Goal: Entertainment & Leisure: Consume media (video, audio)

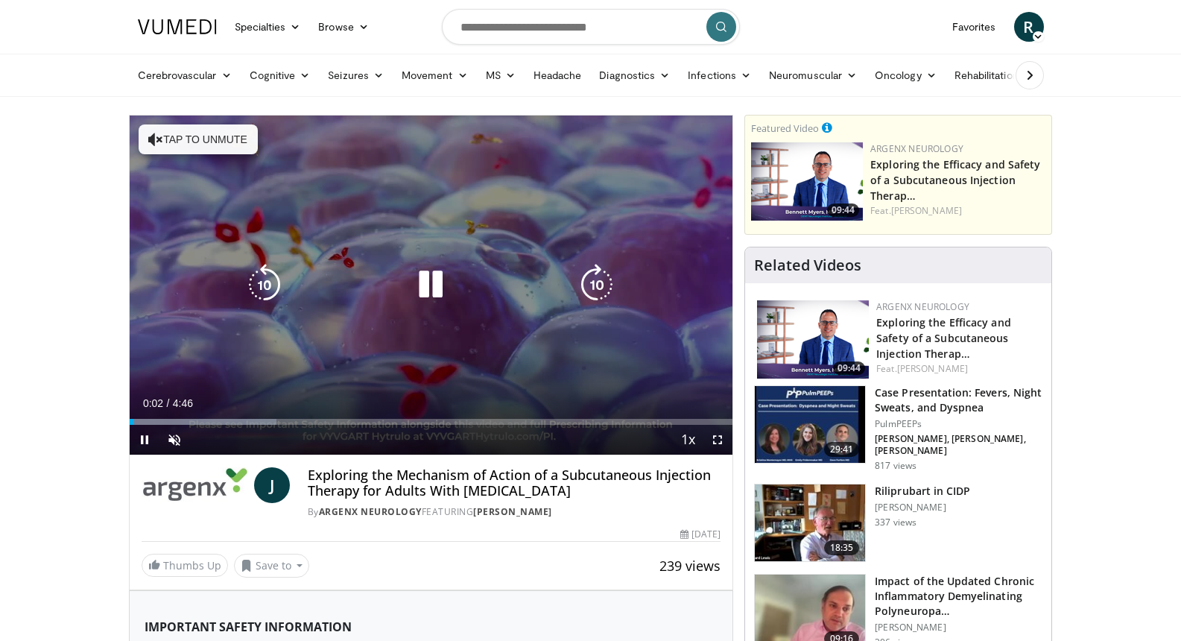
click at [182, 145] on button "Tap to unmute" at bounding box center [198, 139] width 119 height 30
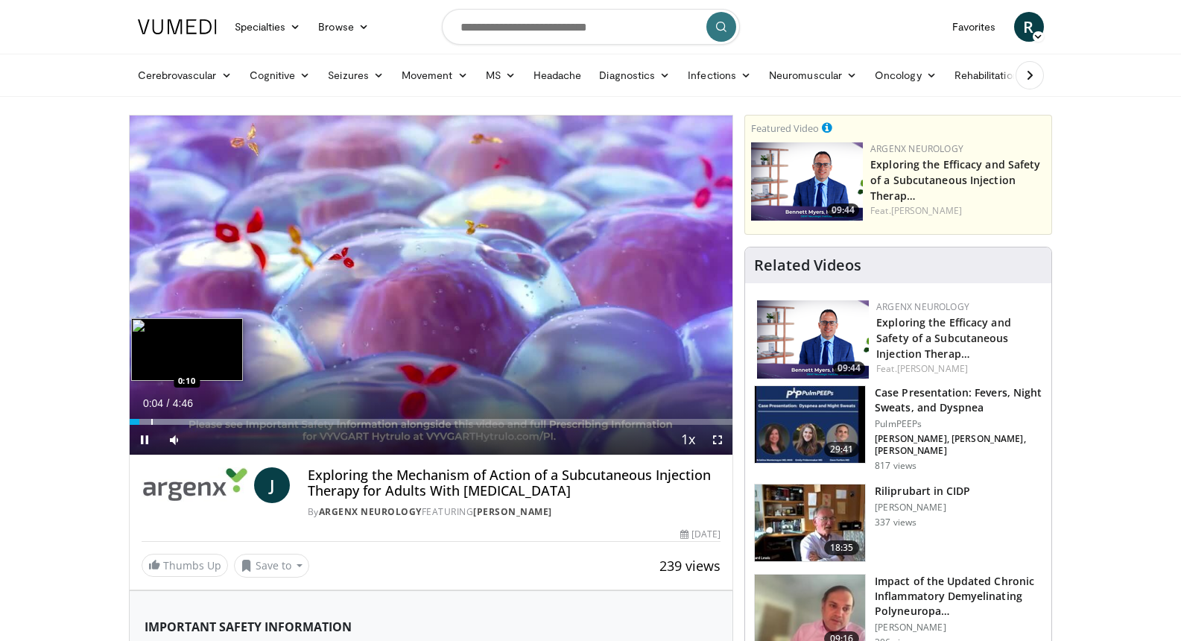
click at [151, 419] on div "Progress Bar" at bounding box center [151, 422] width 1 height 6
click at [171, 422] on video-js "**********" at bounding box center [432, 285] width 604 height 340
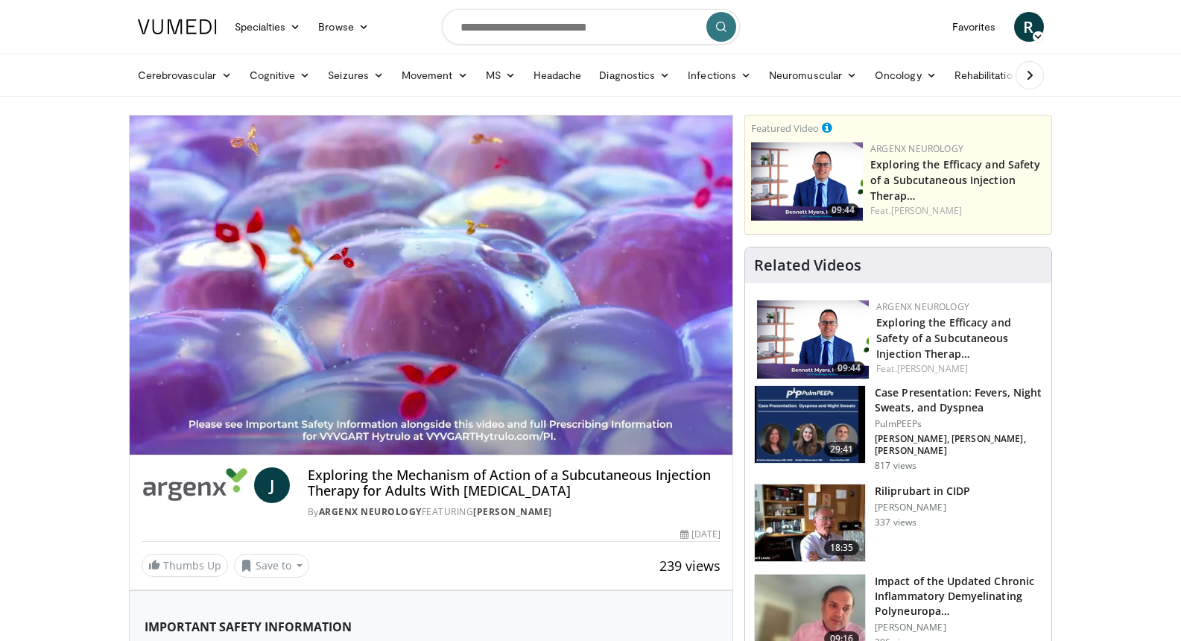
click at [194, 422] on div "10 seconds Tap to unmute" at bounding box center [432, 284] width 604 height 339
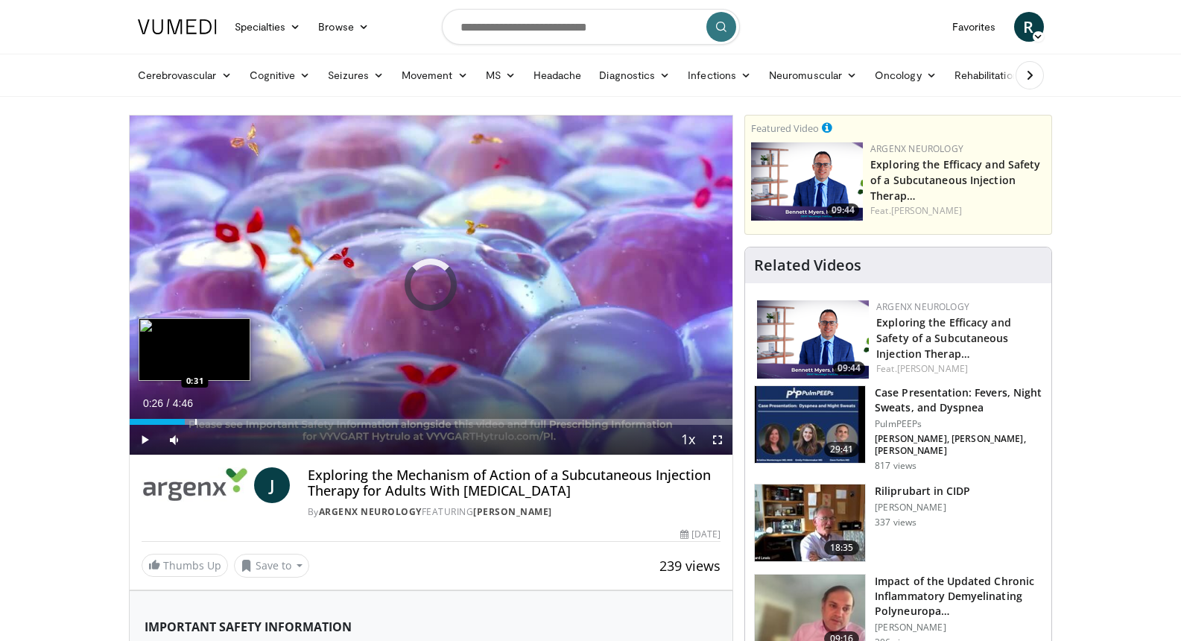
click at [195, 422] on div "Progress Bar" at bounding box center [195, 422] width 1 height 6
click at [211, 422] on div "Progress Bar" at bounding box center [211, 422] width 1 height 6
click at [233, 422] on div "Progress Bar" at bounding box center [233, 422] width 1 height 6
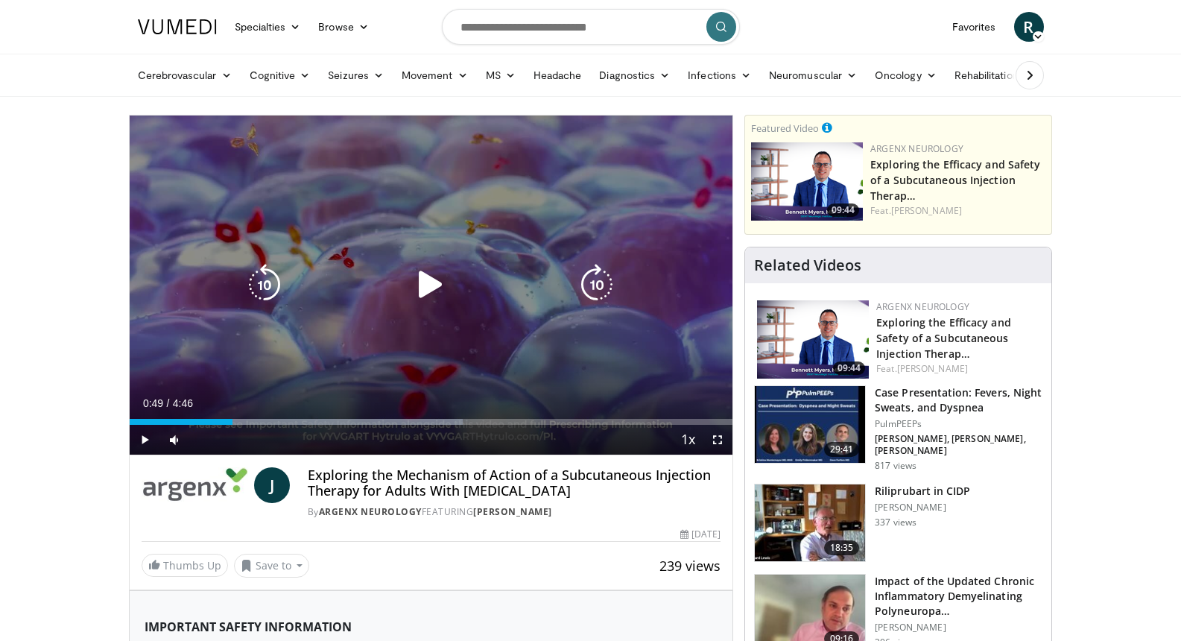
click at [417, 284] on icon "Video Player" at bounding box center [431, 285] width 42 height 42
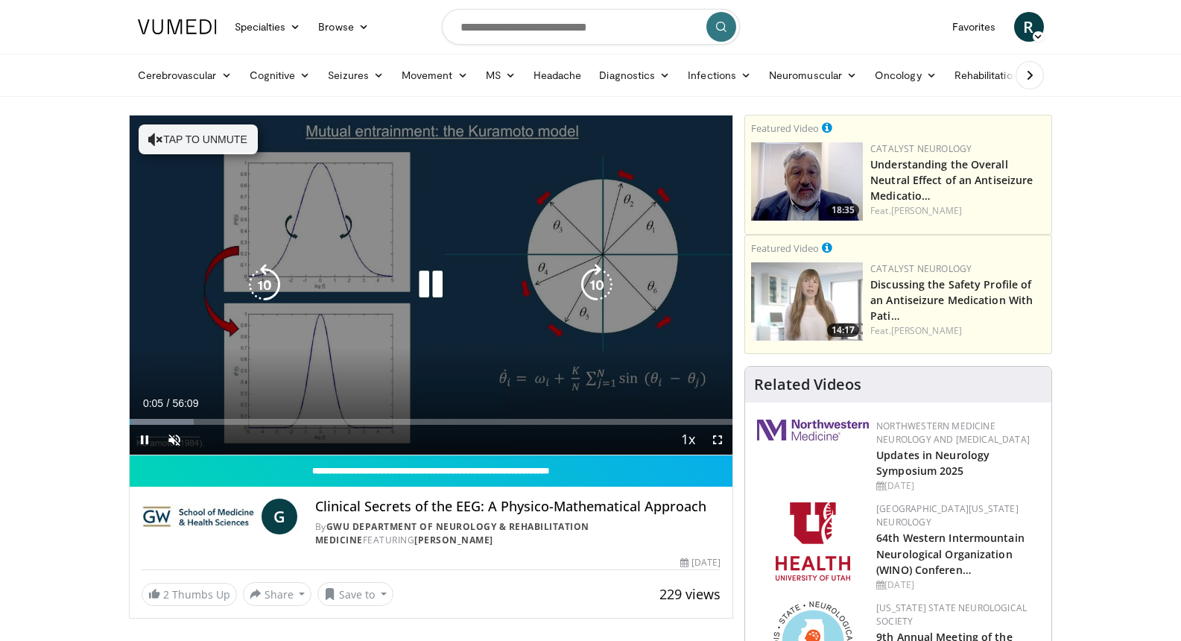
click at [155, 136] on icon "Video Player" at bounding box center [155, 139] width 15 height 15
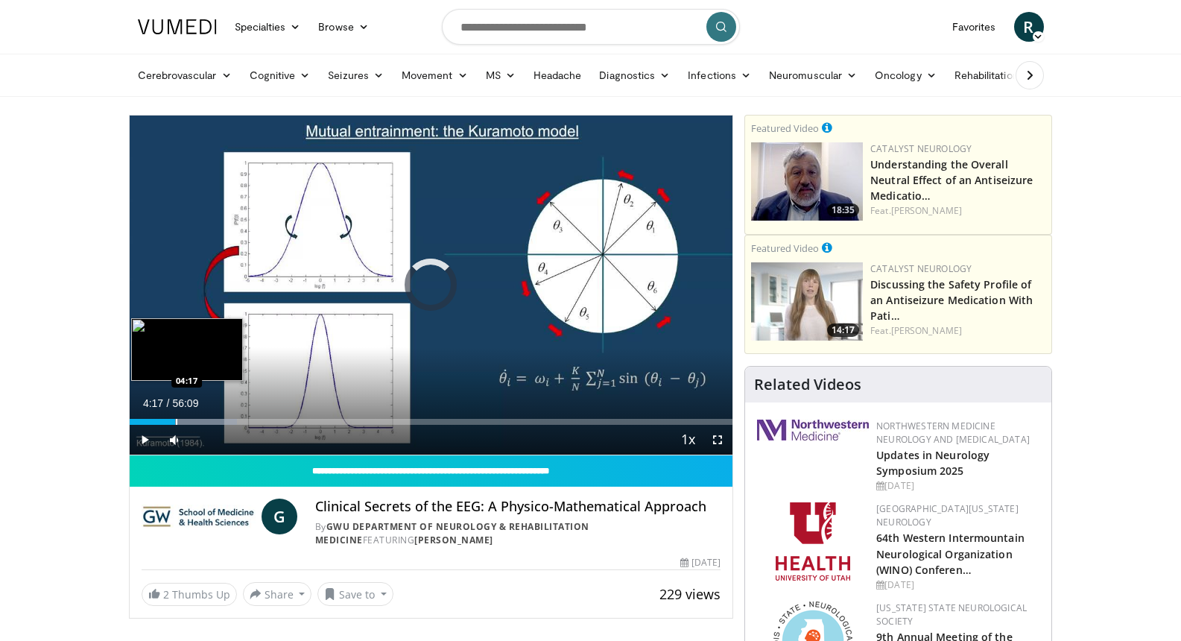
click at [176, 421] on div "Progress Bar" at bounding box center [176, 422] width 1 height 6
click at [201, 423] on div "Progress Bar" at bounding box center [201, 422] width 1 height 6
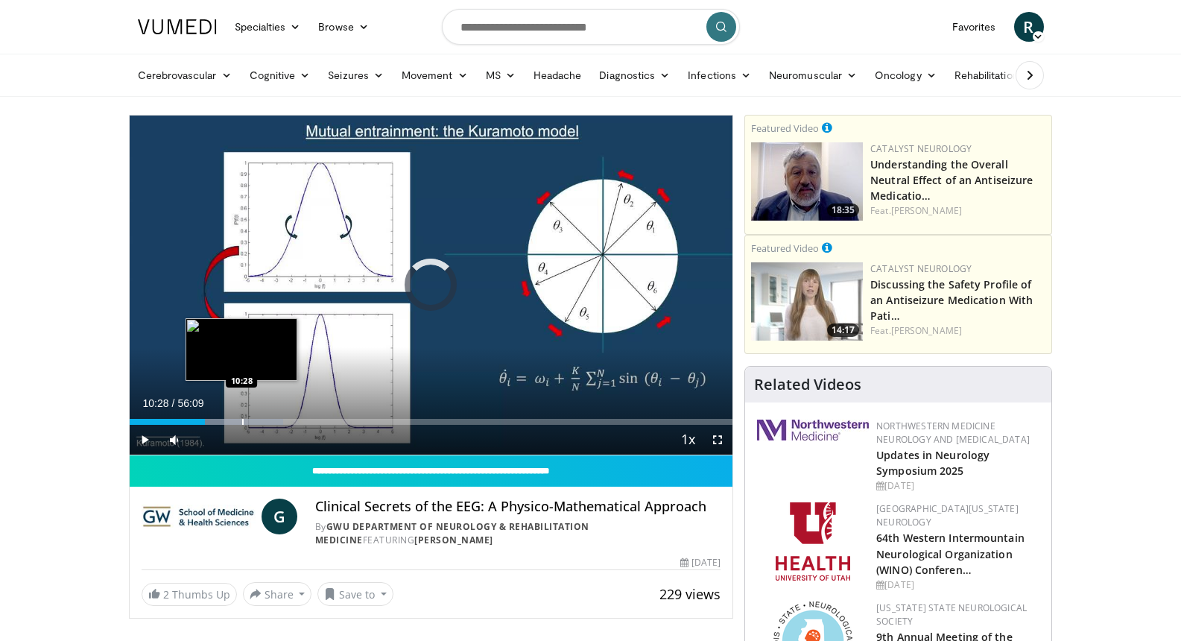
click at [242, 419] on div "Progress Bar" at bounding box center [242, 422] width 1 height 6
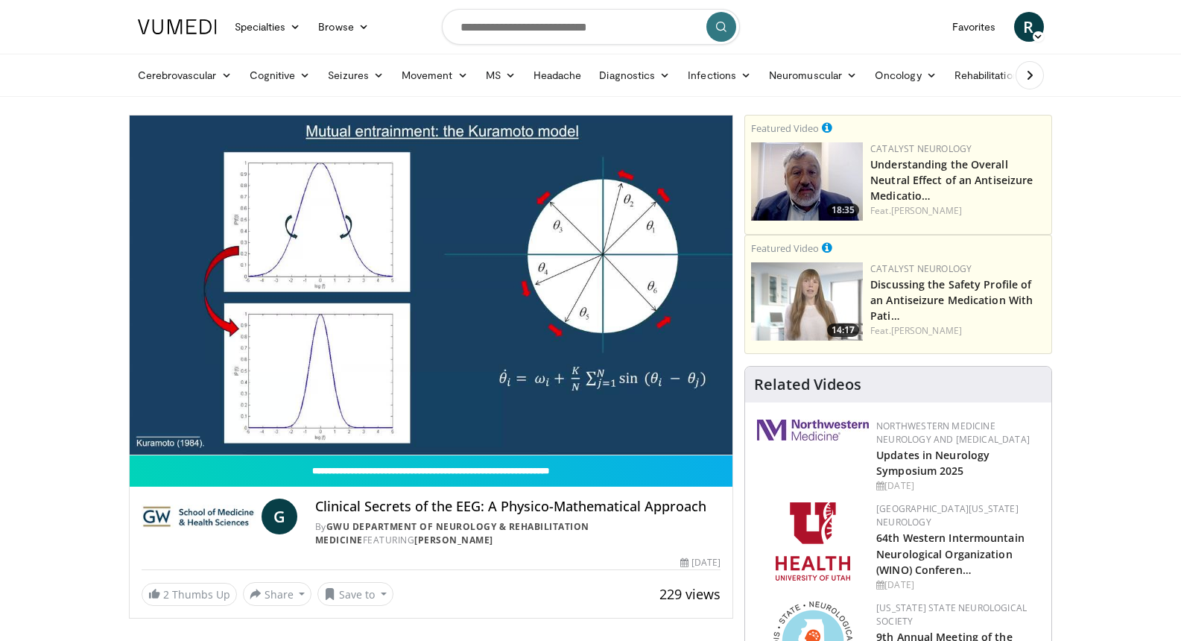
click at [279, 423] on div "10 seconds Tap to unmute" at bounding box center [432, 284] width 604 height 339
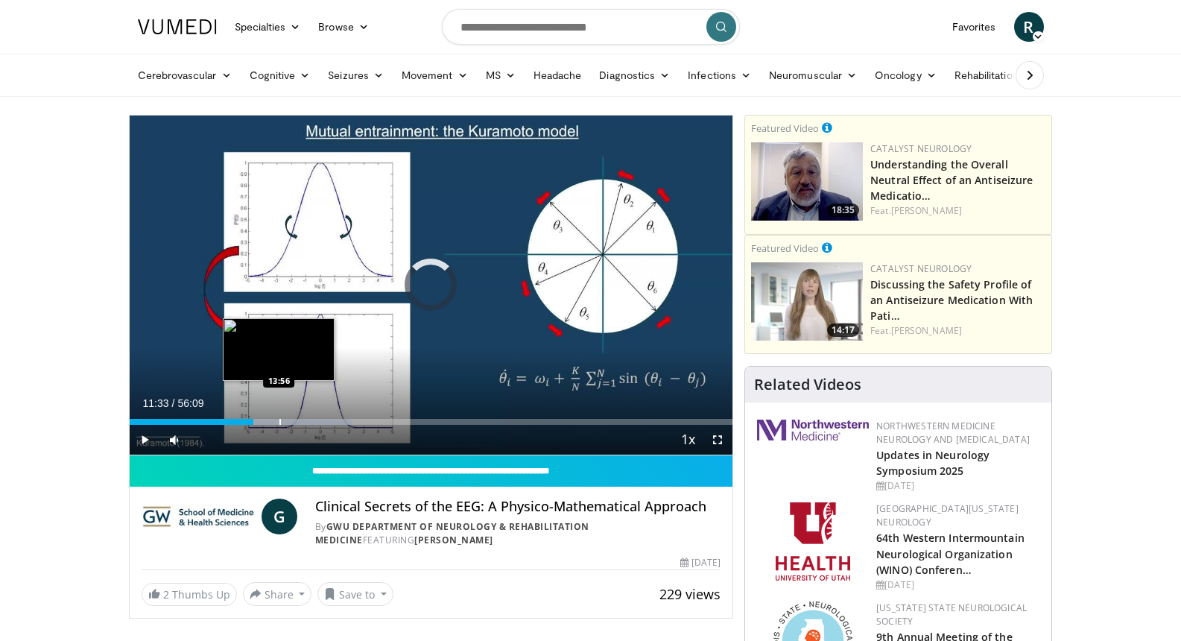
click at [279, 423] on div "Progress Bar" at bounding box center [279, 422] width 1 height 6
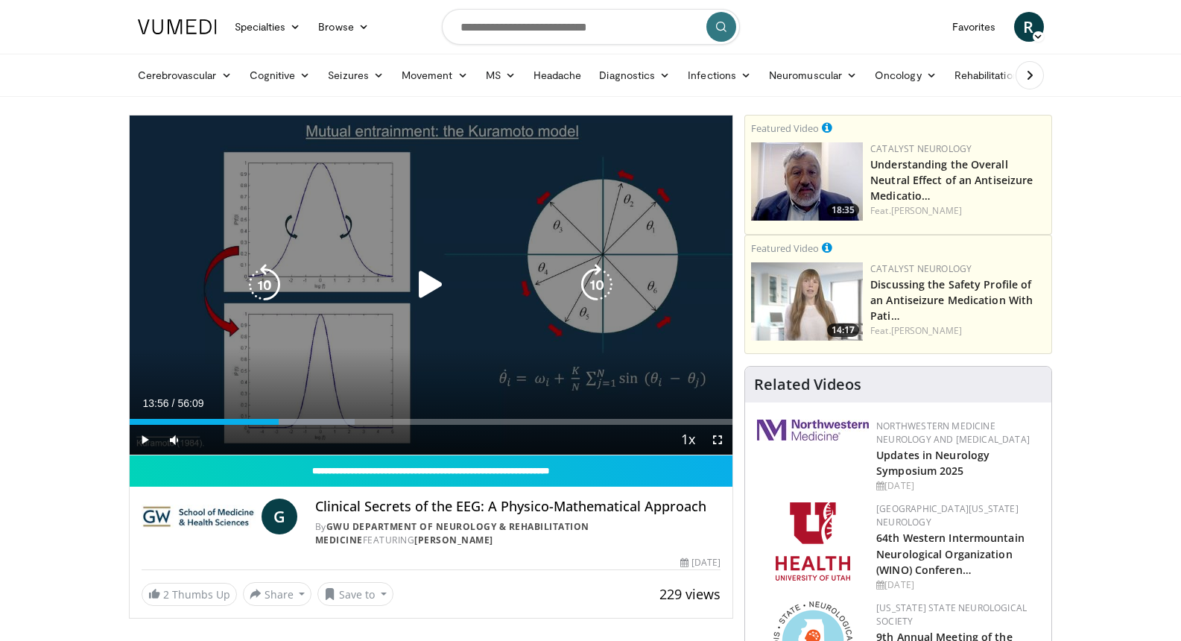
click at [428, 282] on icon "Video Player" at bounding box center [431, 285] width 42 height 42
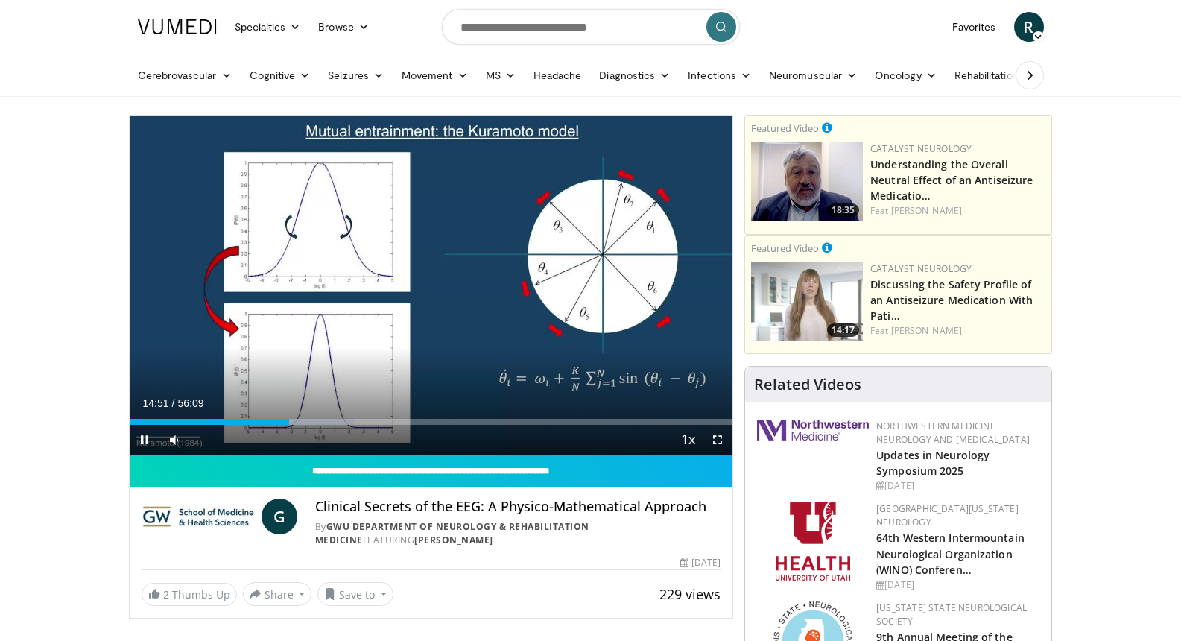
click at [217, 443] on video-js "**********" at bounding box center [432, 285] width 604 height 340
click at [227, 441] on div "Volume Level" at bounding box center [210, 439] width 34 height 5
click at [718, 443] on span "Video Player" at bounding box center [718, 440] width 30 height 30
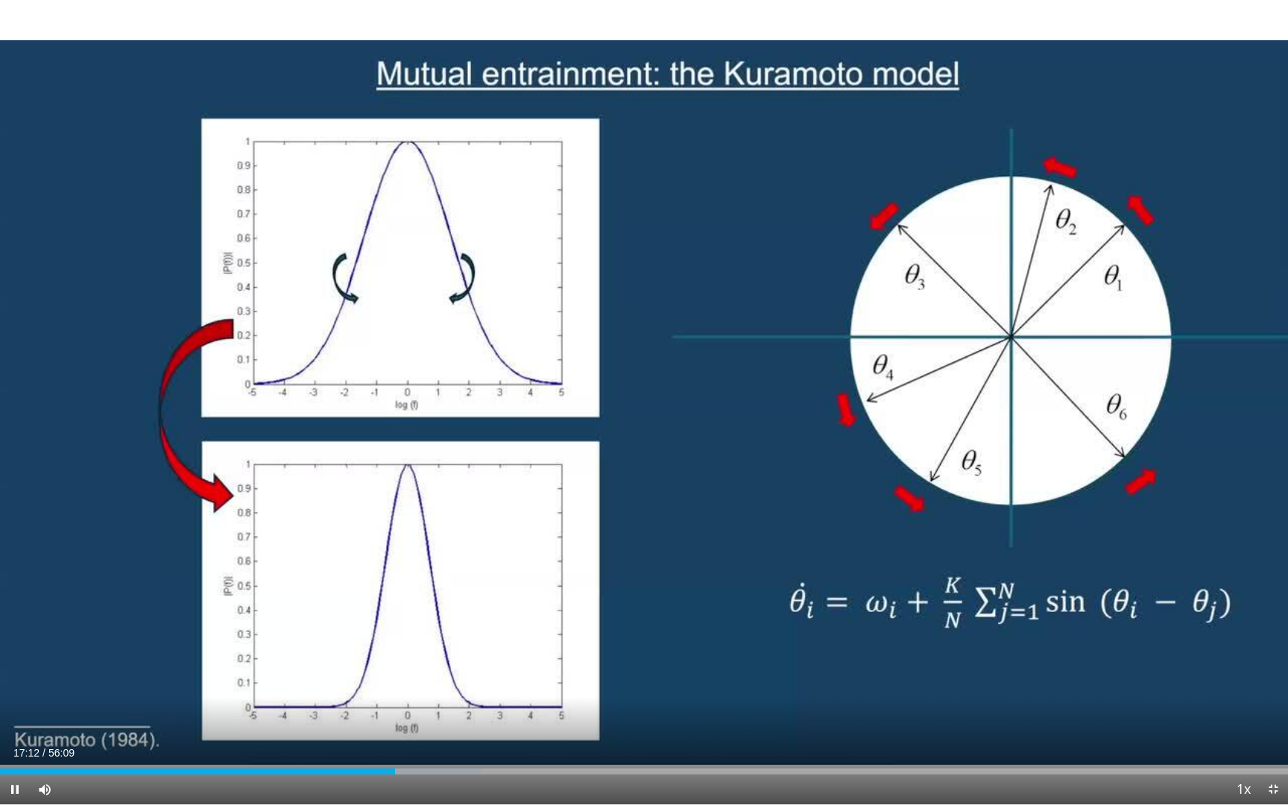
click at [1180, 640] on span "Video Player" at bounding box center [1273, 789] width 30 height 30
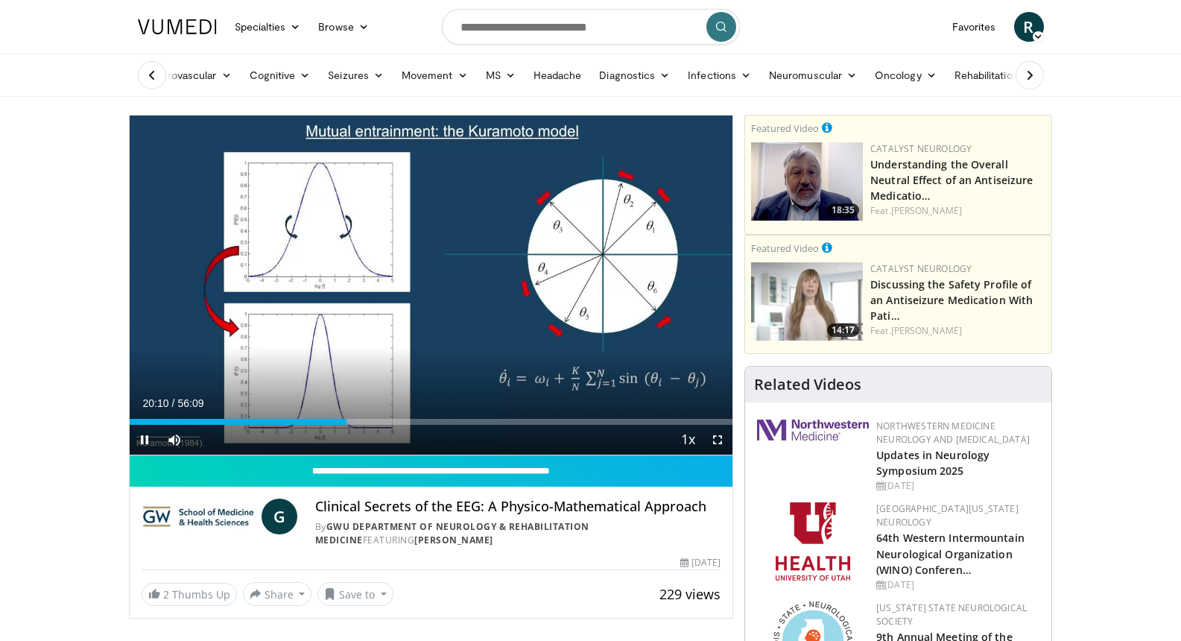
click at [720, 438] on span "Video Player" at bounding box center [718, 440] width 30 height 30
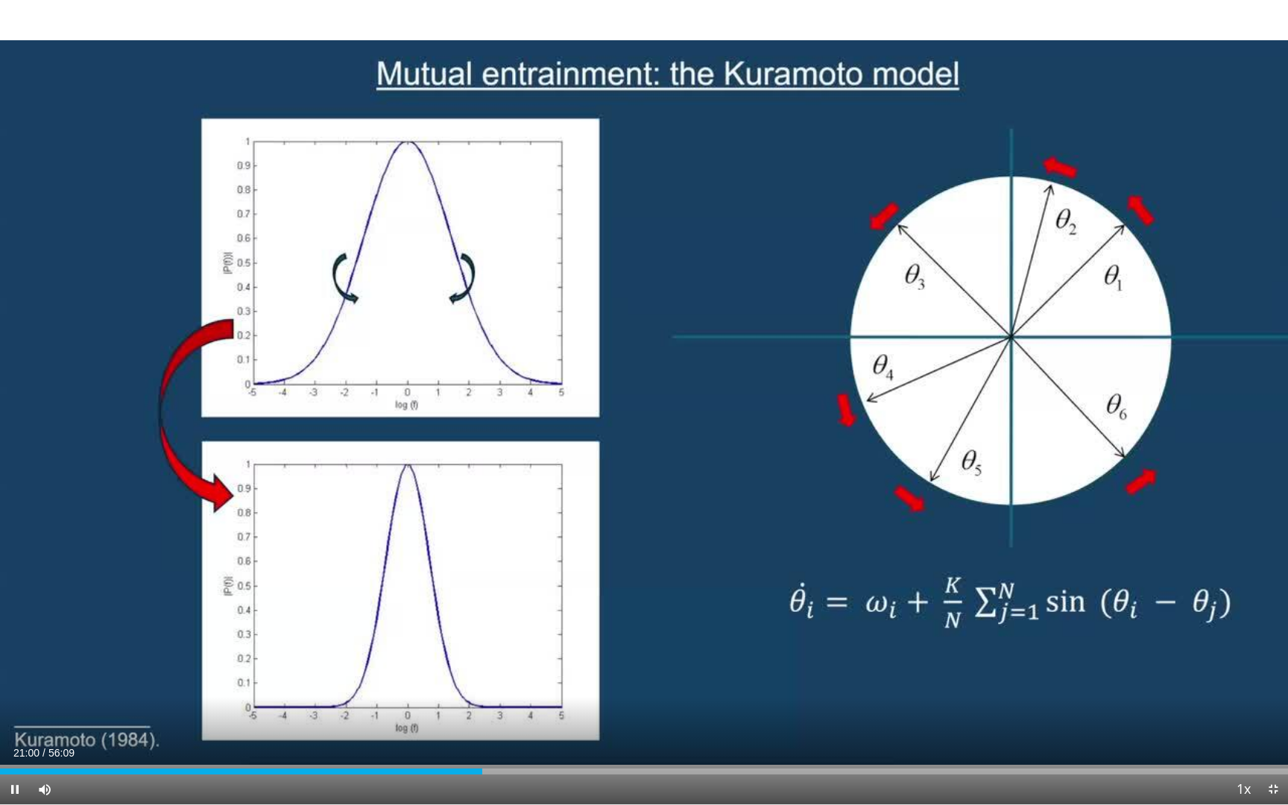
click at [1180, 640] on span "Video Player" at bounding box center [1273, 789] width 30 height 30
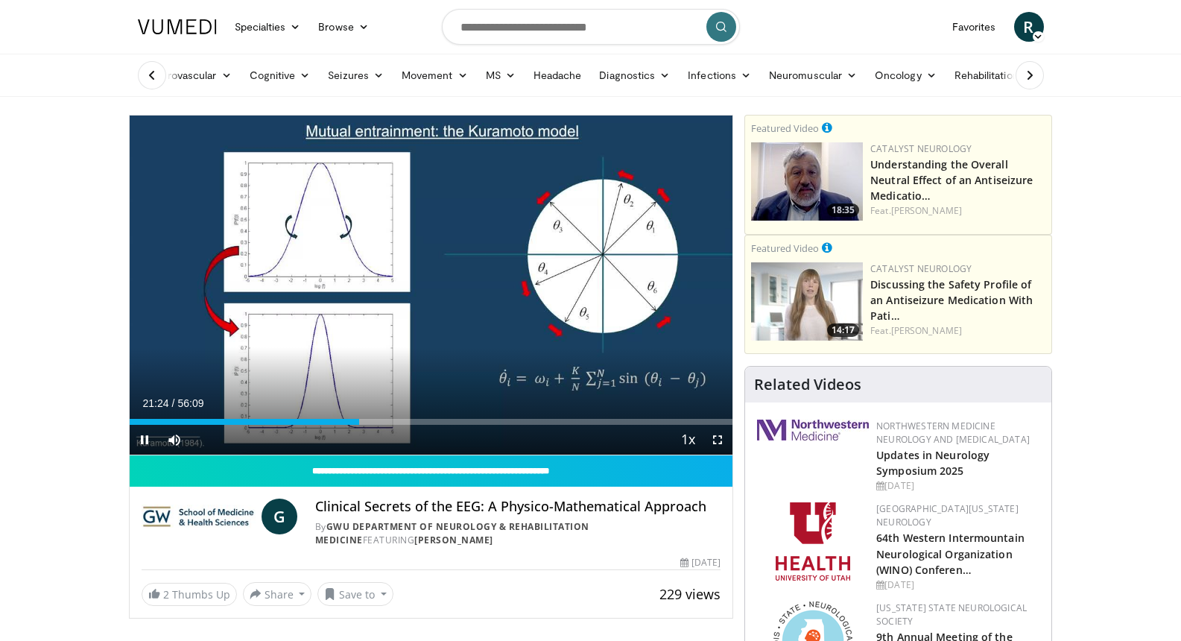
click at [718, 442] on span "Video Player" at bounding box center [718, 440] width 30 height 30
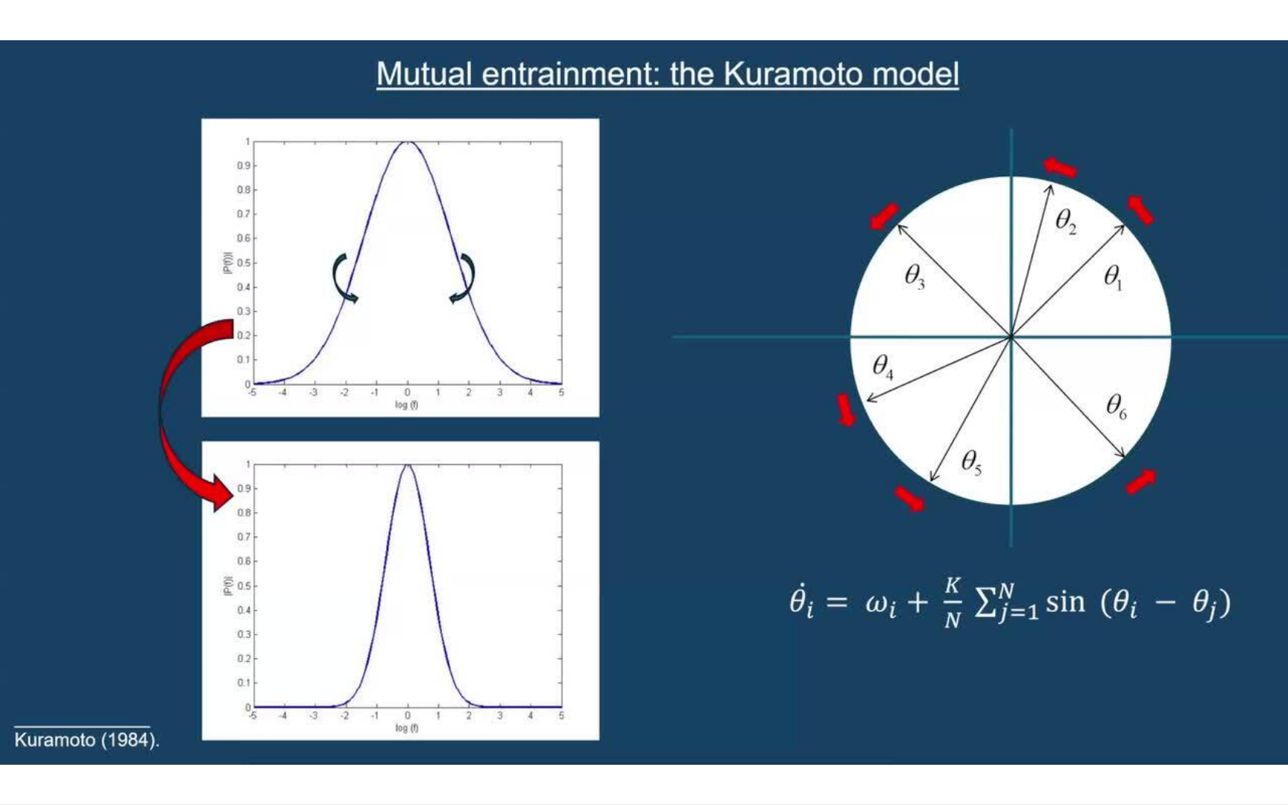
click at [1180, 640] on div "10 seconds Tap to unmute" at bounding box center [644, 402] width 1288 height 804
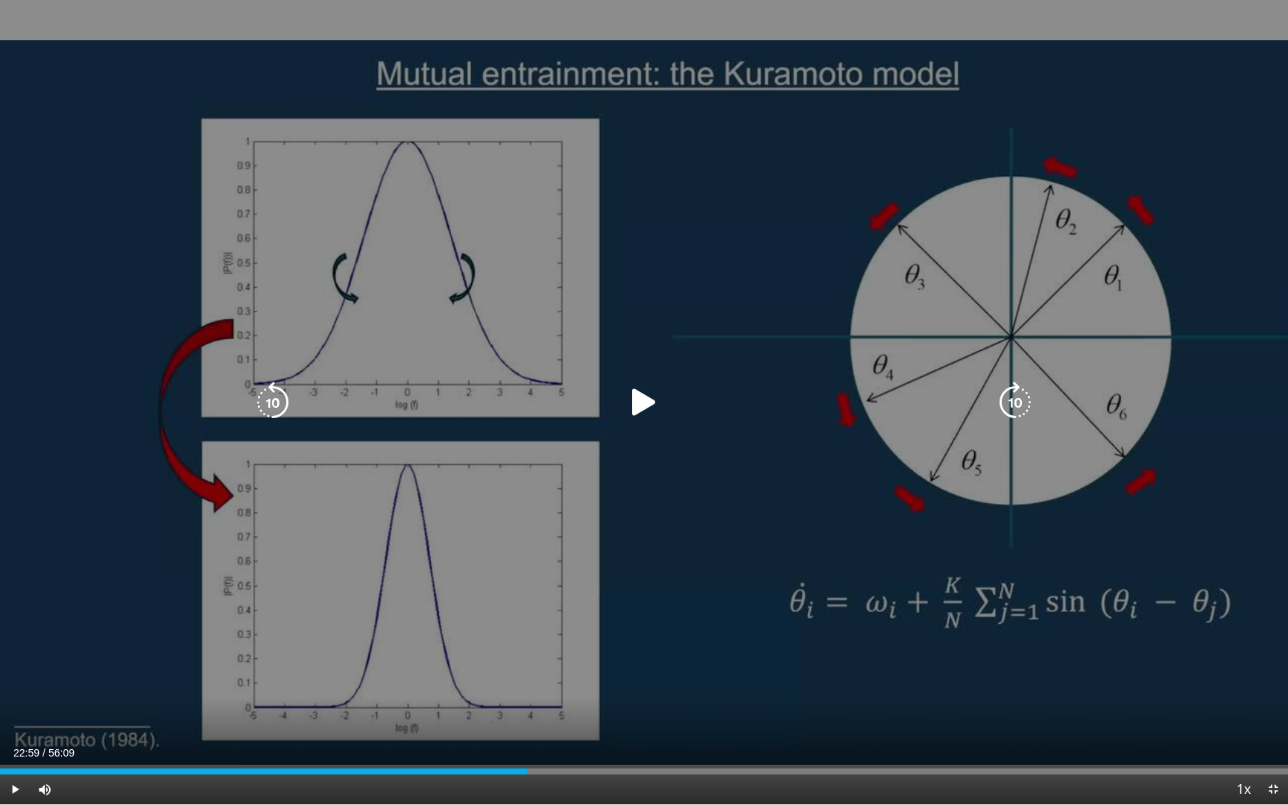
click at [1180, 640] on span "Video Player" at bounding box center [1273, 789] width 30 height 30
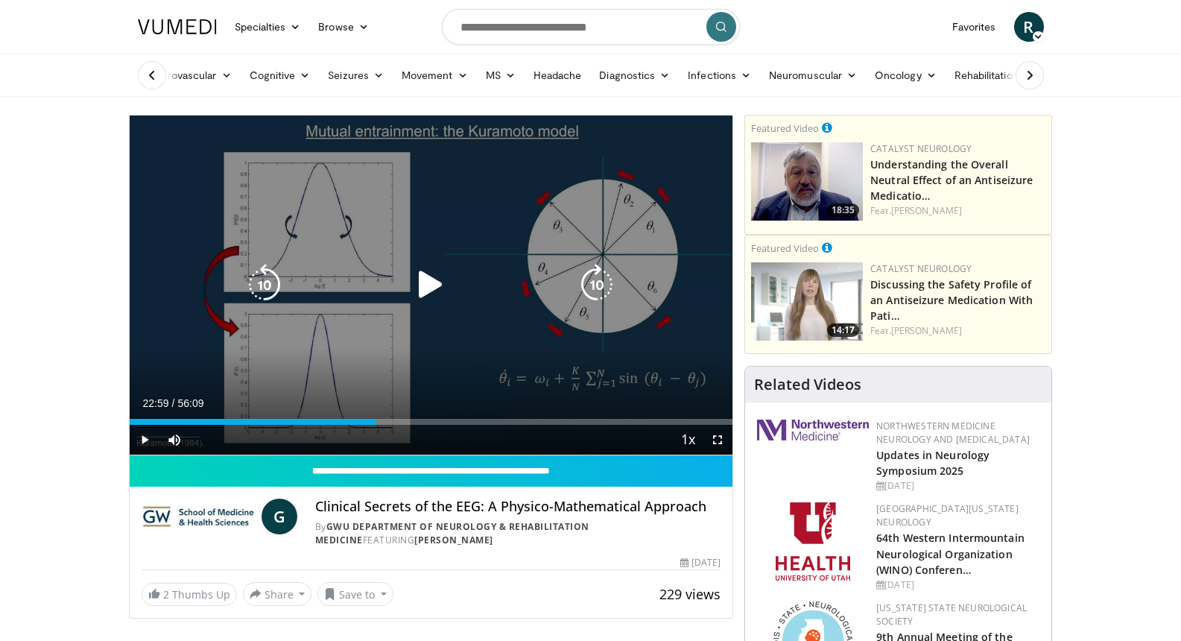
click at [428, 281] on icon "Video Player" at bounding box center [431, 285] width 42 height 42
